Goal: Complete application form

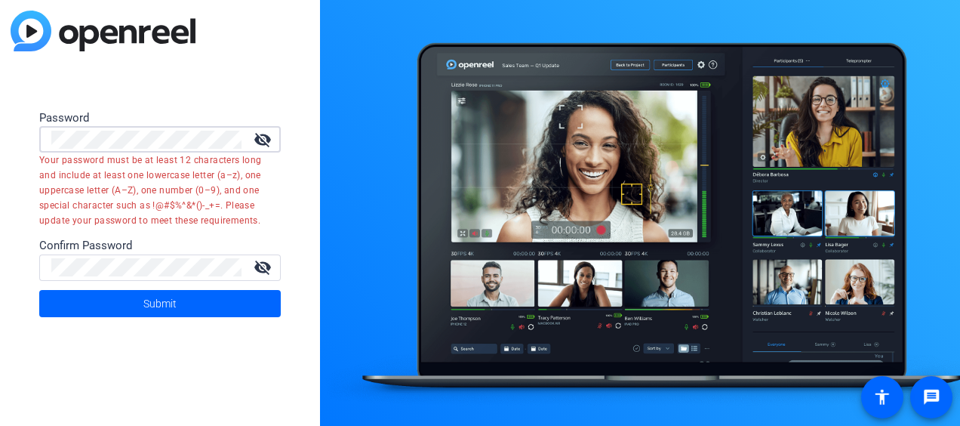
click at [0, 122] on html "Accessibility Screen-Reader Guide, Feedback, and Issue Reporting | New window P…" at bounding box center [480, 213] width 960 height 426
click at [0, 105] on html "Accessibility Screen-Reader Guide, Feedback, and Issue Reporting | New window P…" at bounding box center [480, 213] width 960 height 426
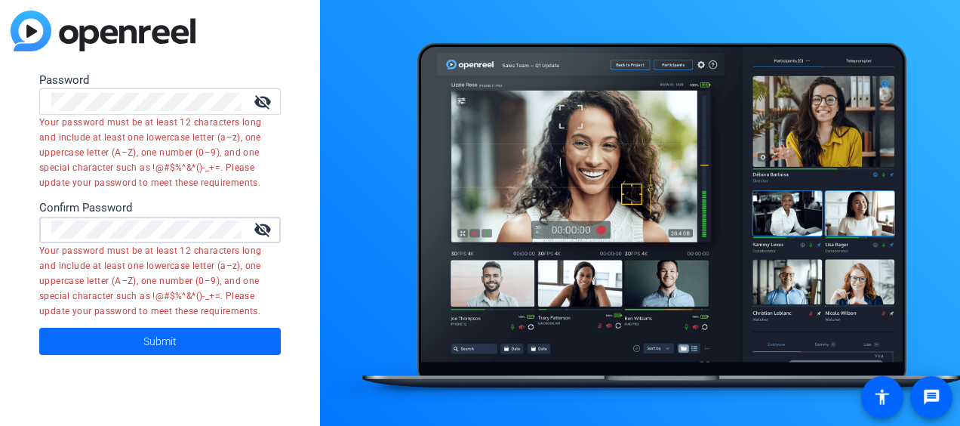
click at [146, 340] on span "Submit" at bounding box center [159, 341] width 33 height 38
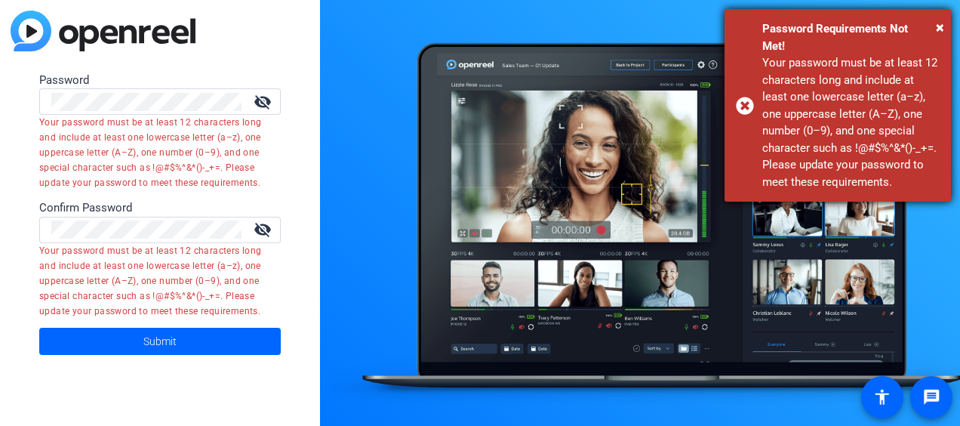
click at [945, 27] on div "× Password Requirements Not Met! Your password must be at least 12 characters l…" at bounding box center [838, 105] width 226 height 192
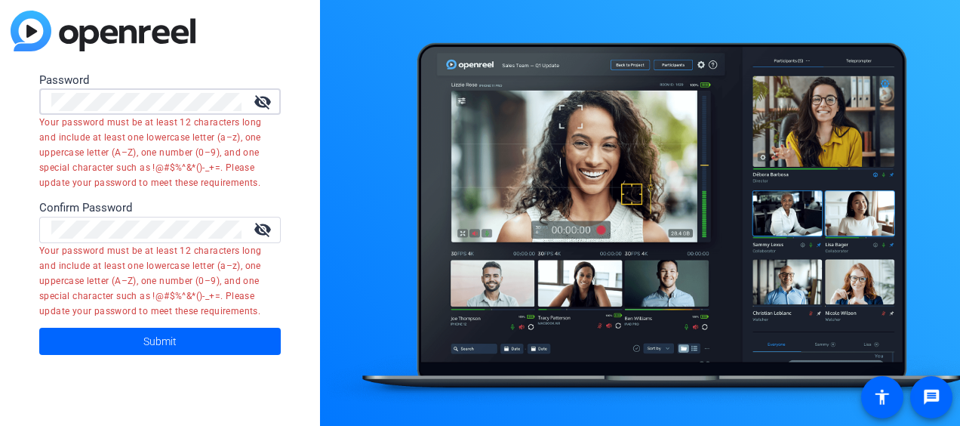
click at [13, 100] on div "Password visibility_off Your password must be at least 12 characters long and i…" at bounding box center [160, 213] width 320 height 426
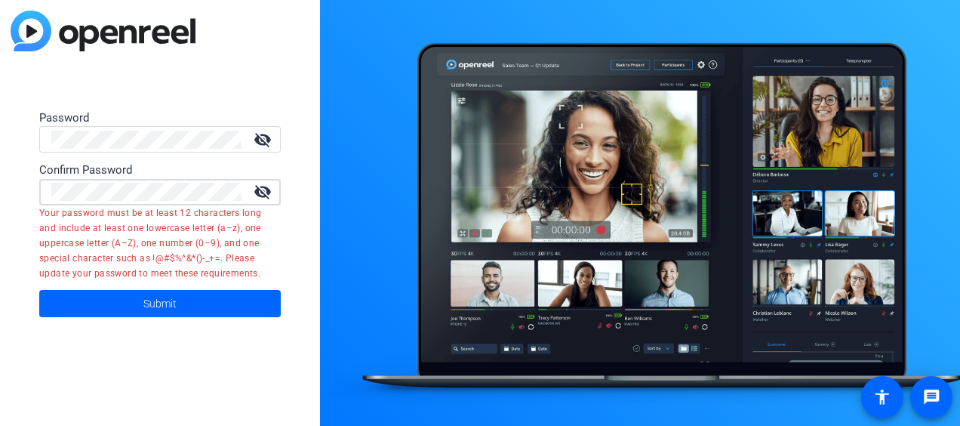
click at [0, 183] on html "Accessibility Screen-Reader Guide, Feedback, and Issue Reporting | New window P…" at bounding box center [480, 213] width 960 height 426
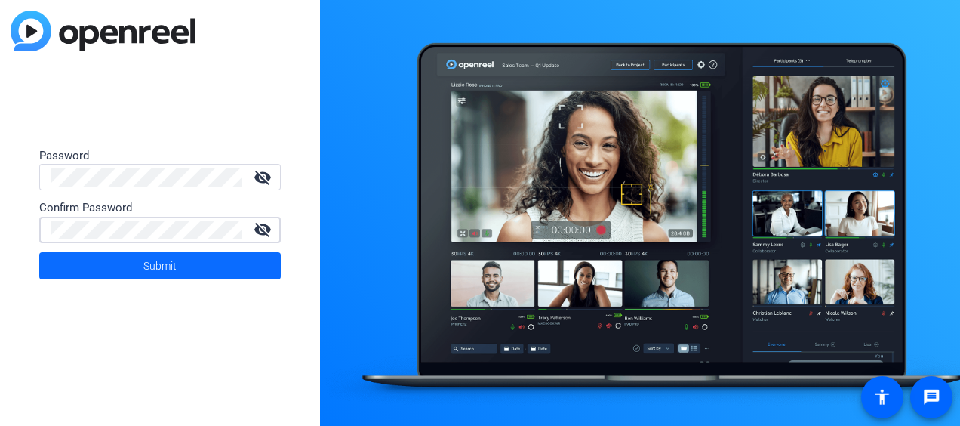
click at [148, 267] on span "Submit" at bounding box center [159, 266] width 33 height 38
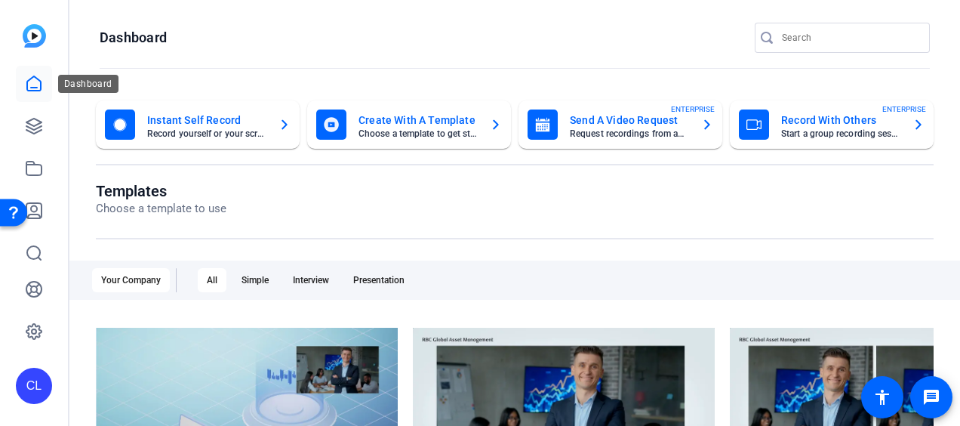
click at [29, 84] on icon at bounding box center [34, 84] width 18 height 18
click at [32, 126] on icon at bounding box center [34, 126] width 18 height 18
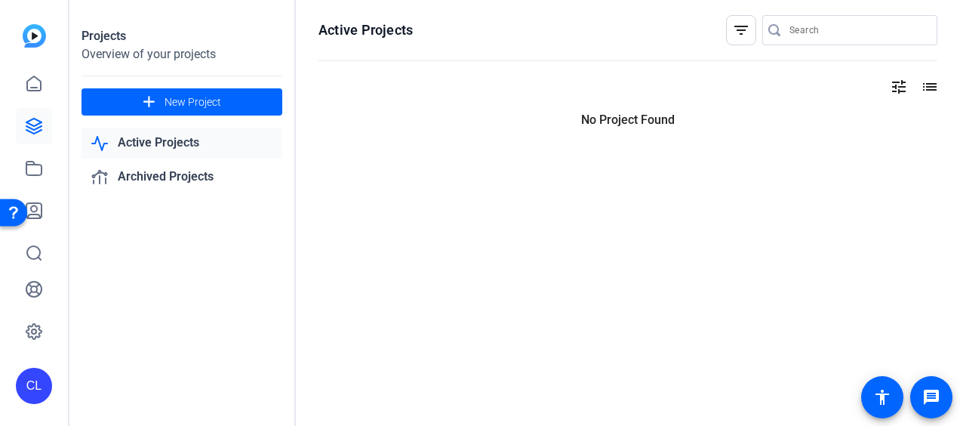
click at [199, 141] on link "Active Projects" at bounding box center [182, 143] width 201 height 31
